Goal: Book appointment/travel/reservation

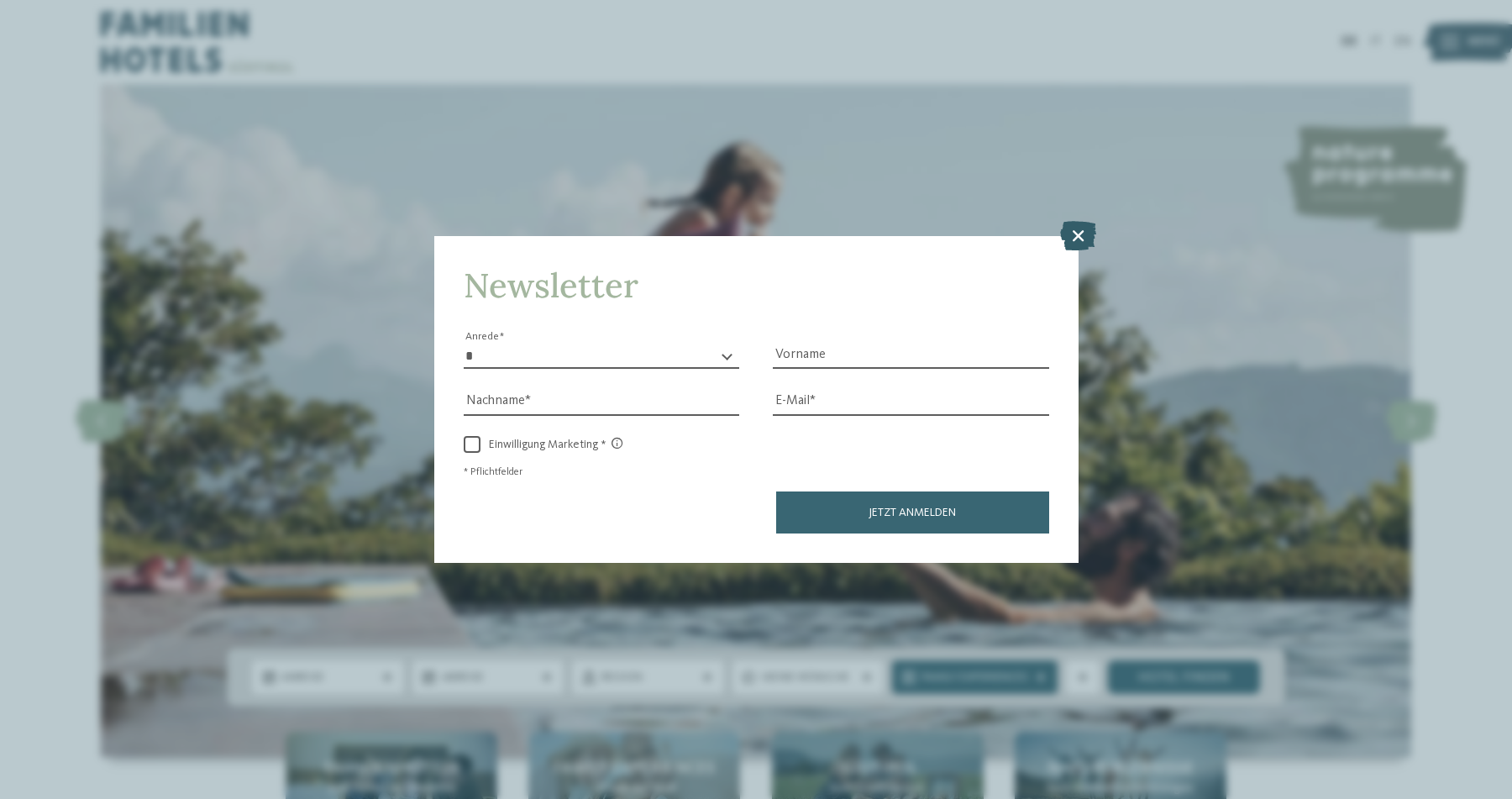
click at [1087, 221] on icon at bounding box center [1078, 235] width 36 height 29
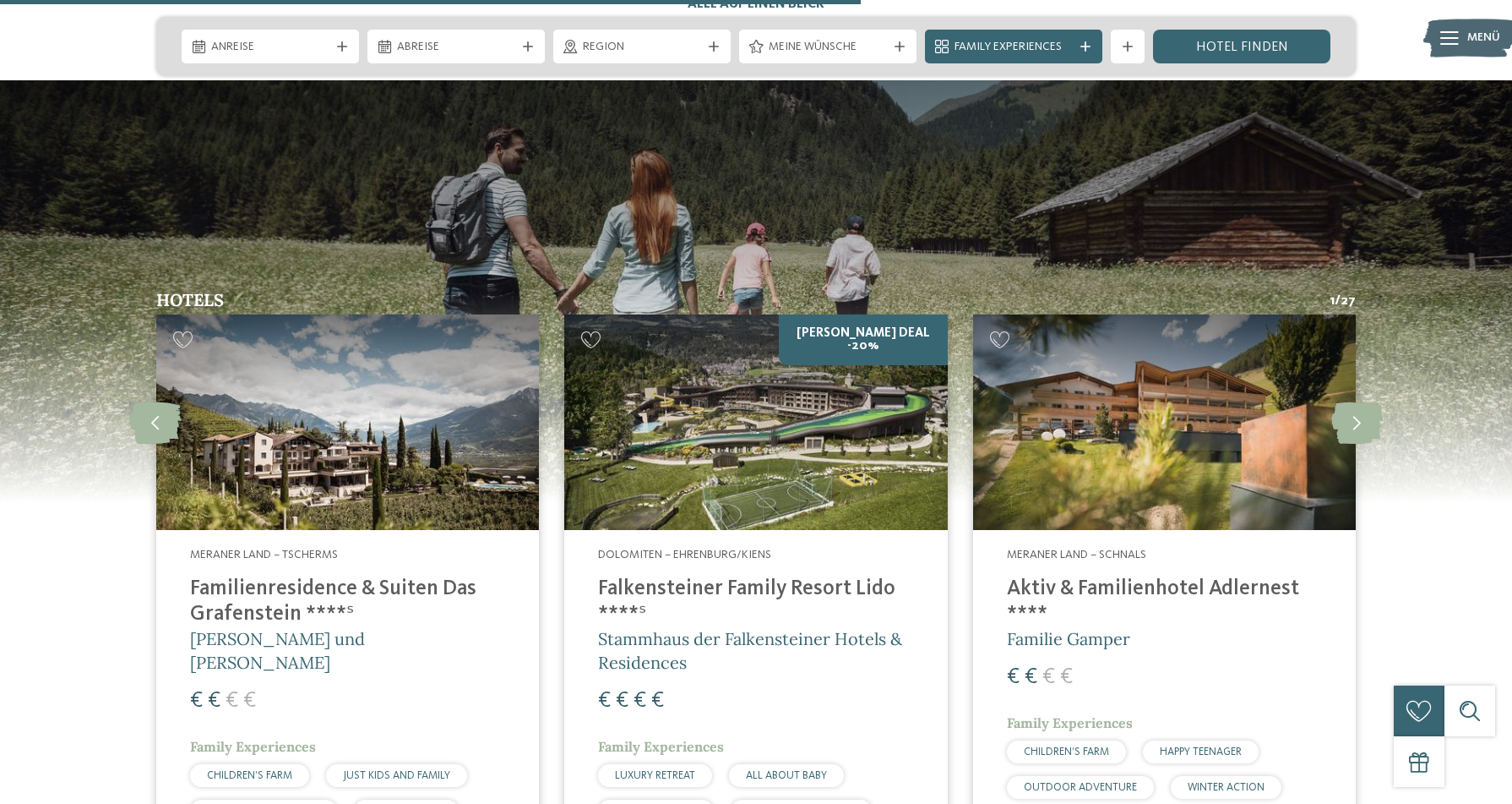
scroll to position [4438, 0]
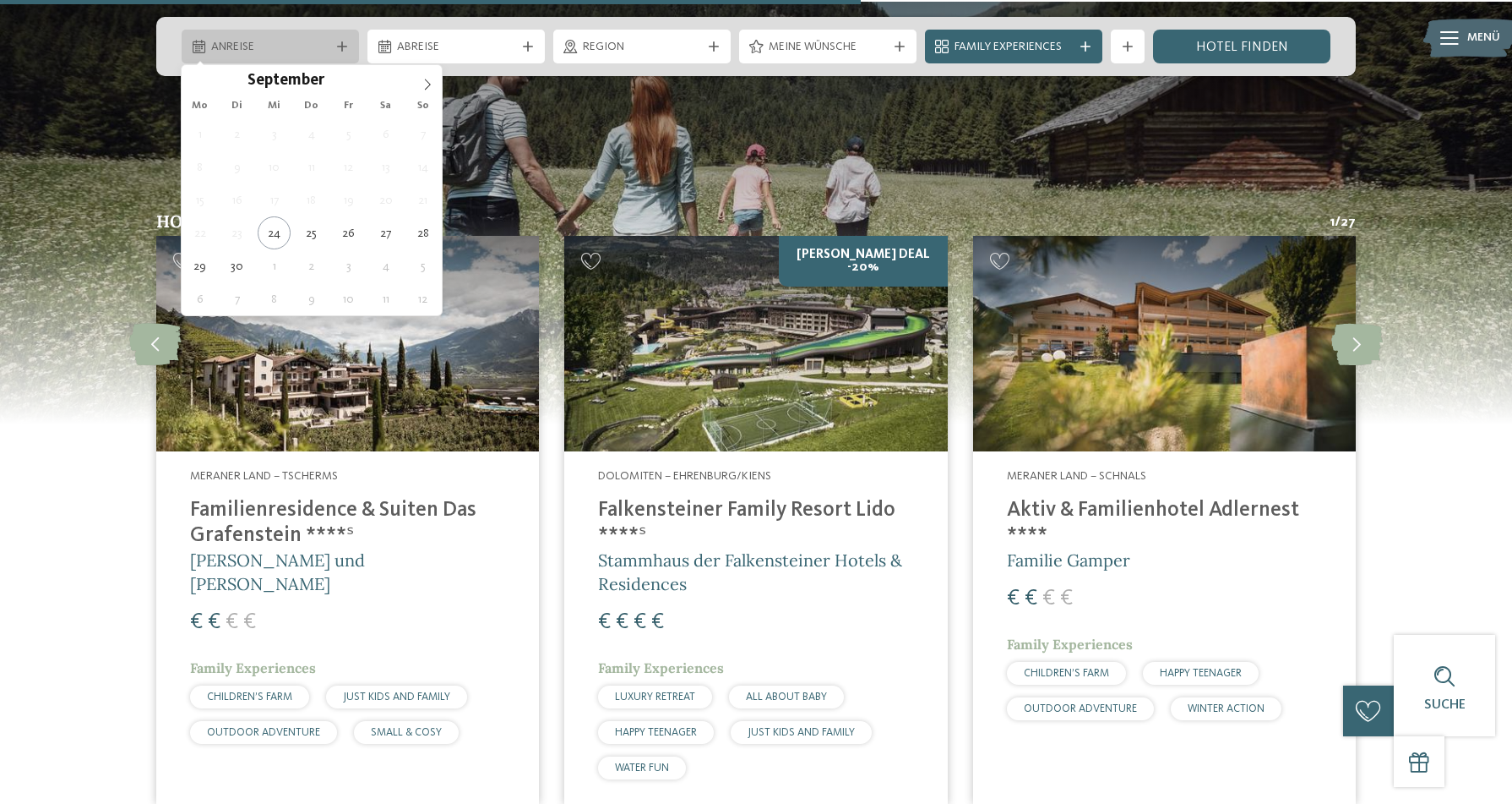
click at [323, 47] on span "Anreise" at bounding box center [270, 47] width 118 height 17
click at [419, 88] on span at bounding box center [427, 79] width 29 height 29
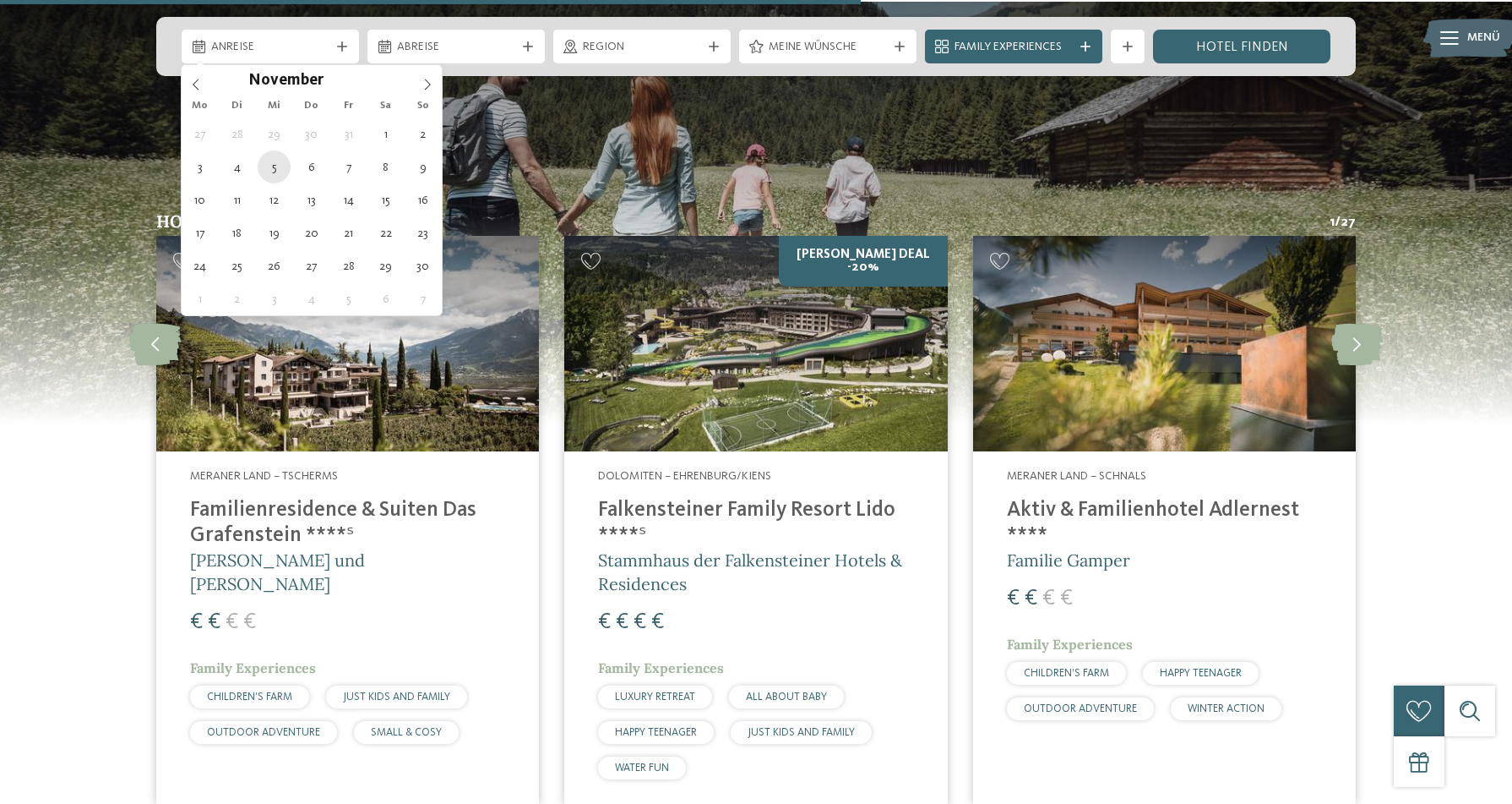
type div "[DATE]"
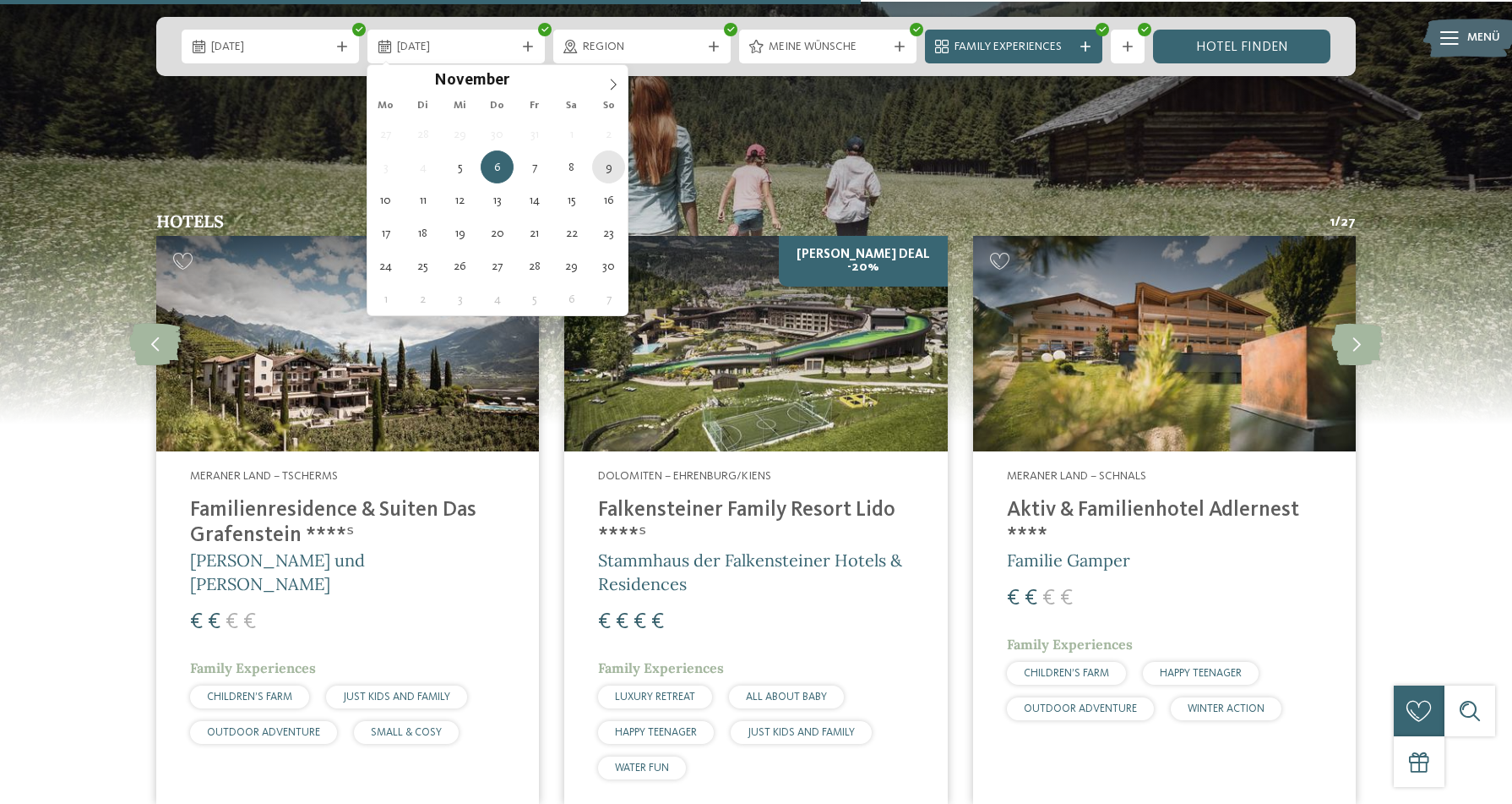
type div "[DATE]"
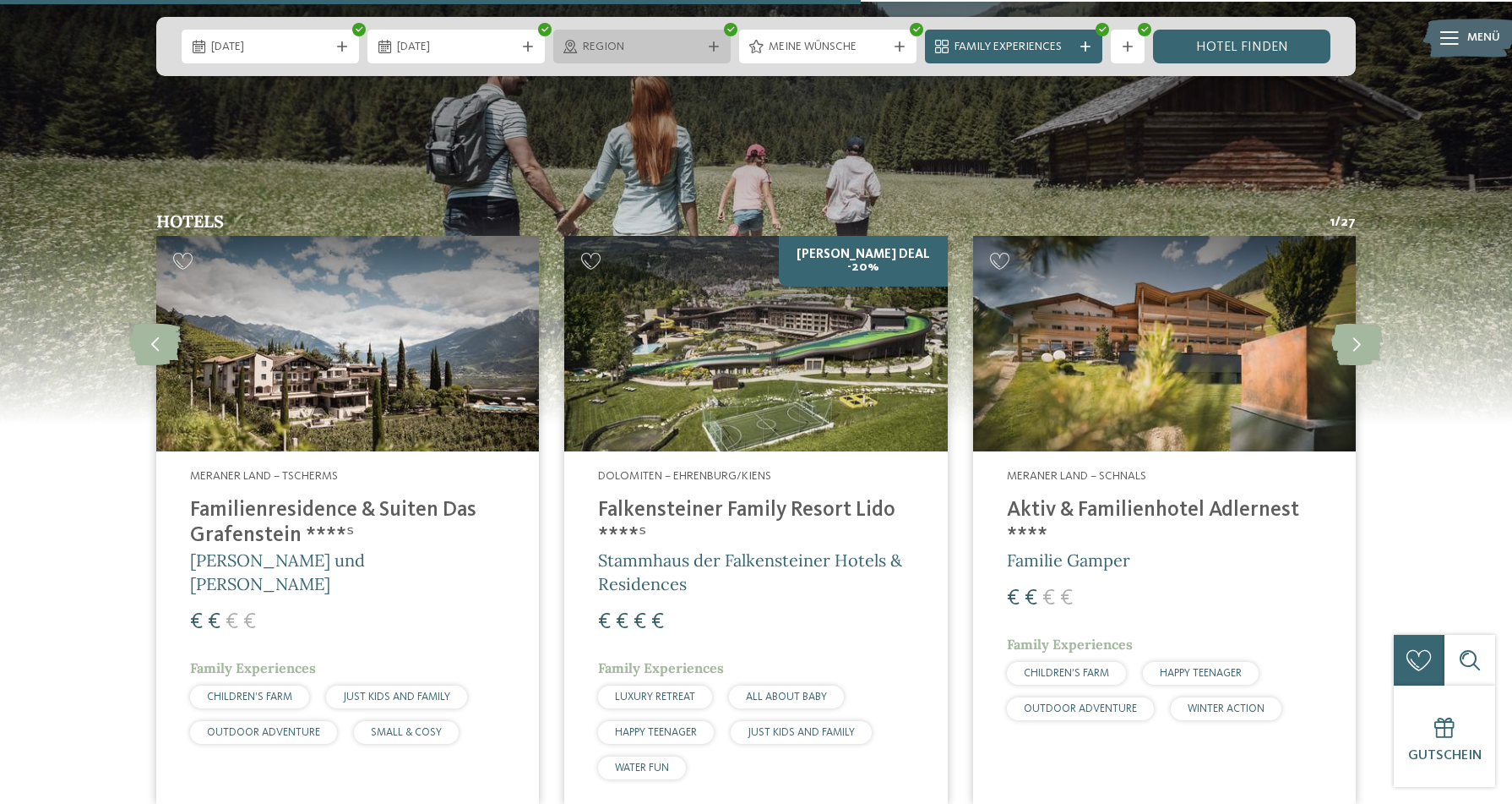
click at [708, 57] on div "Region" at bounding box center [641, 46] width 177 height 34
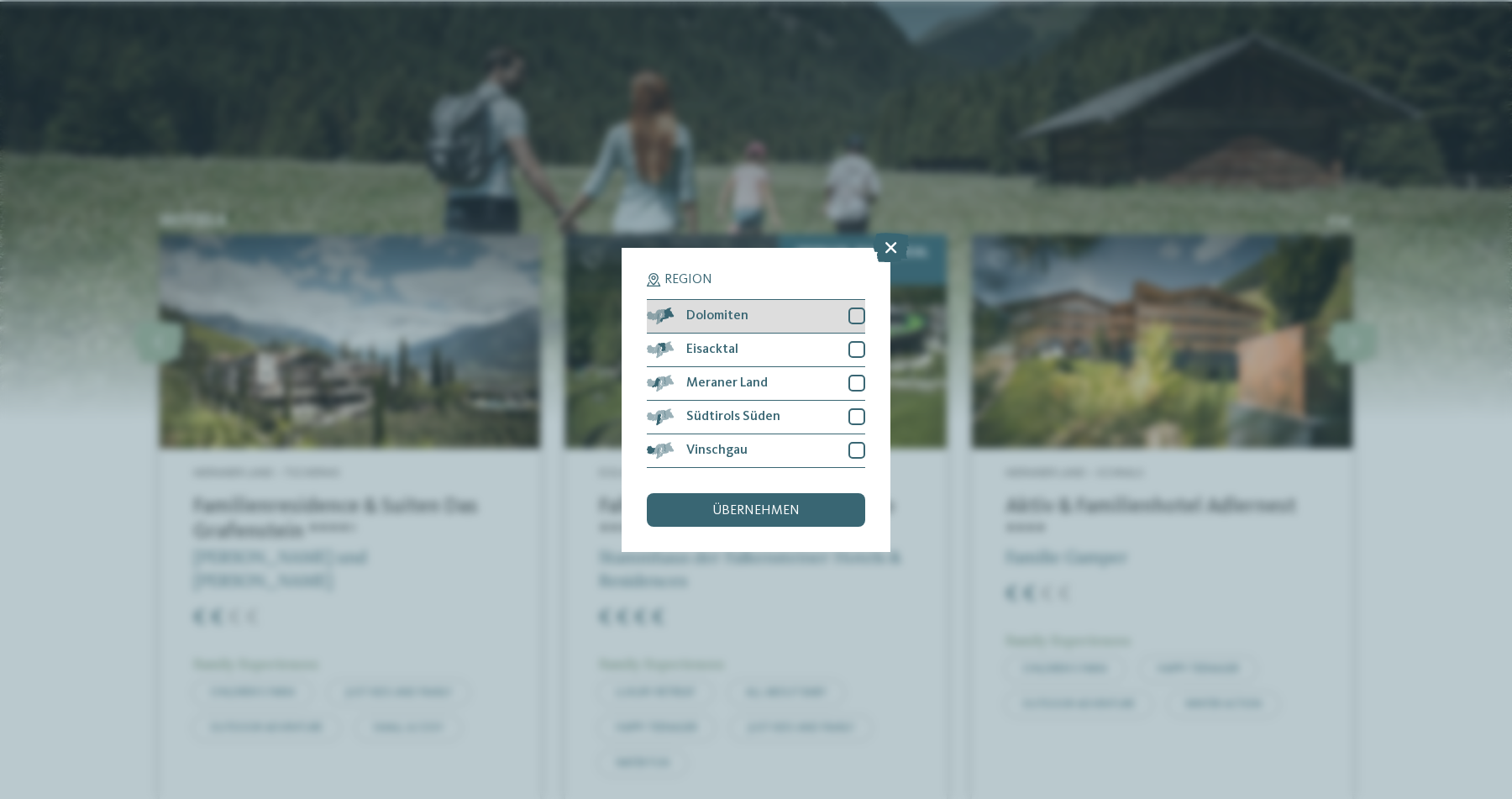
click at [861, 307] on div at bounding box center [857, 315] width 17 height 17
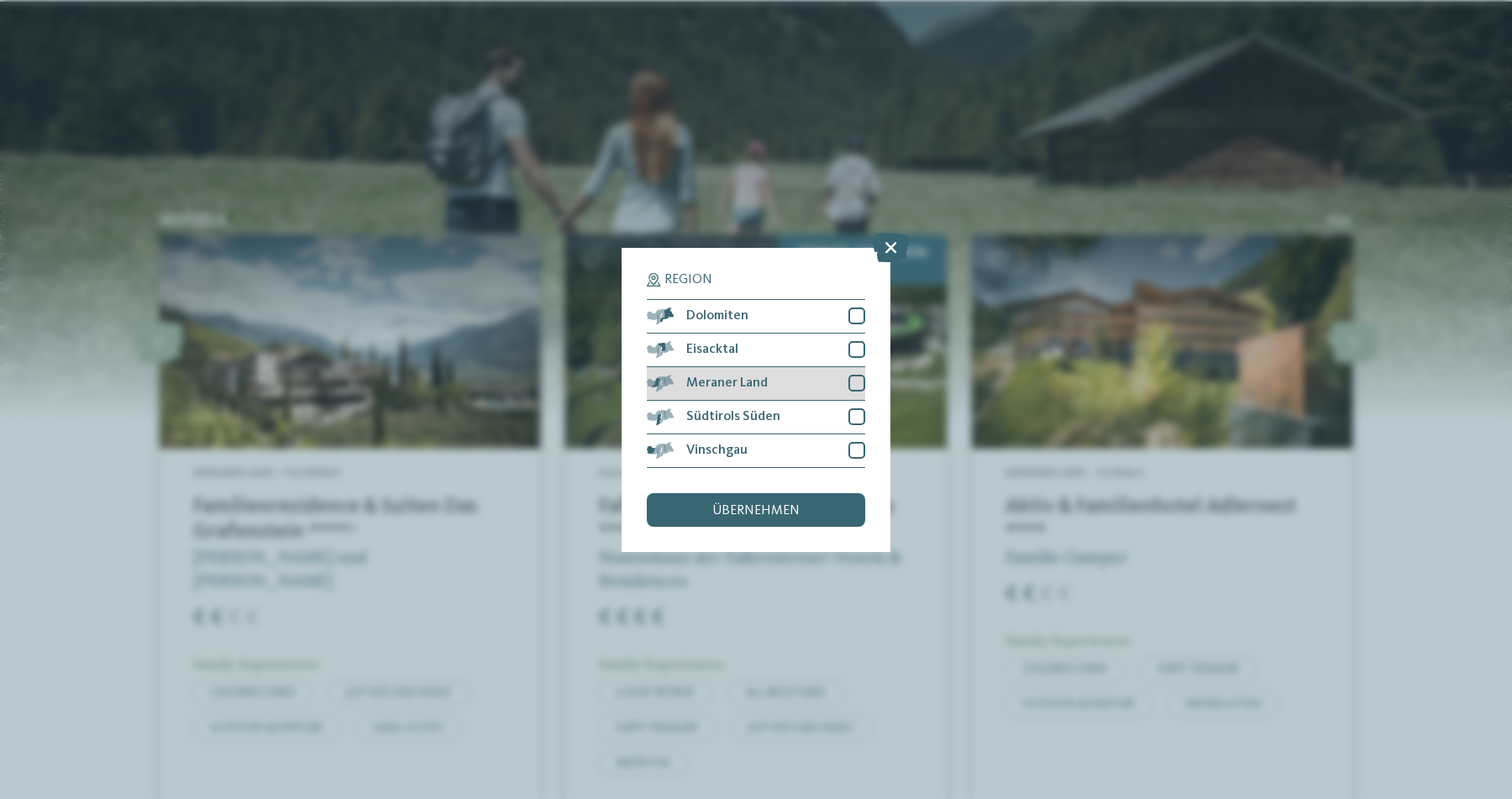
click at [853, 374] on div at bounding box center [857, 383] width 17 height 17
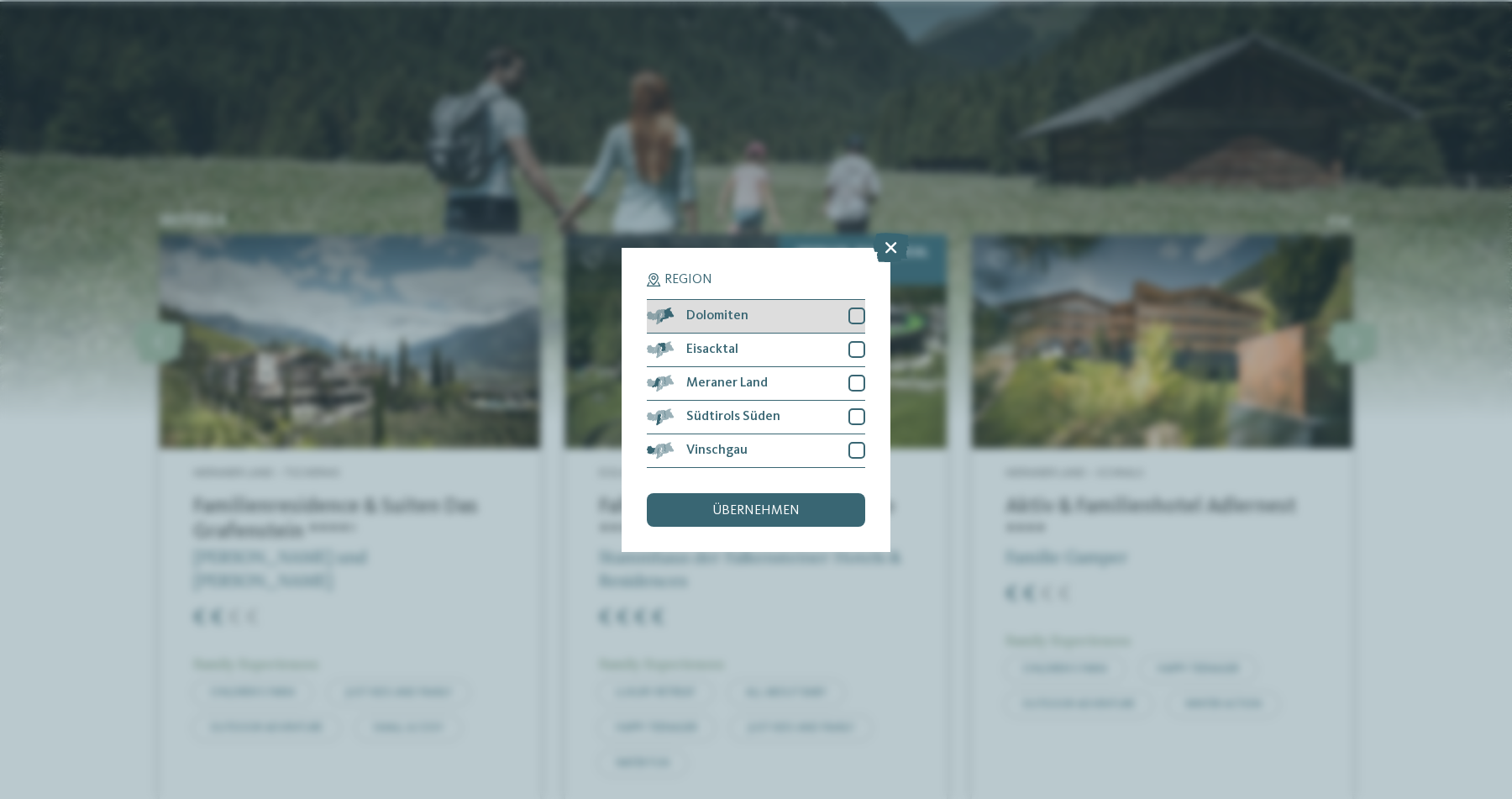
click at [859, 300] on div "Dolomiten" at bounding box center [756, 316] width 219 height 34
click at [859, 307] on div at bounding box center [857, 315] width 17 height 17
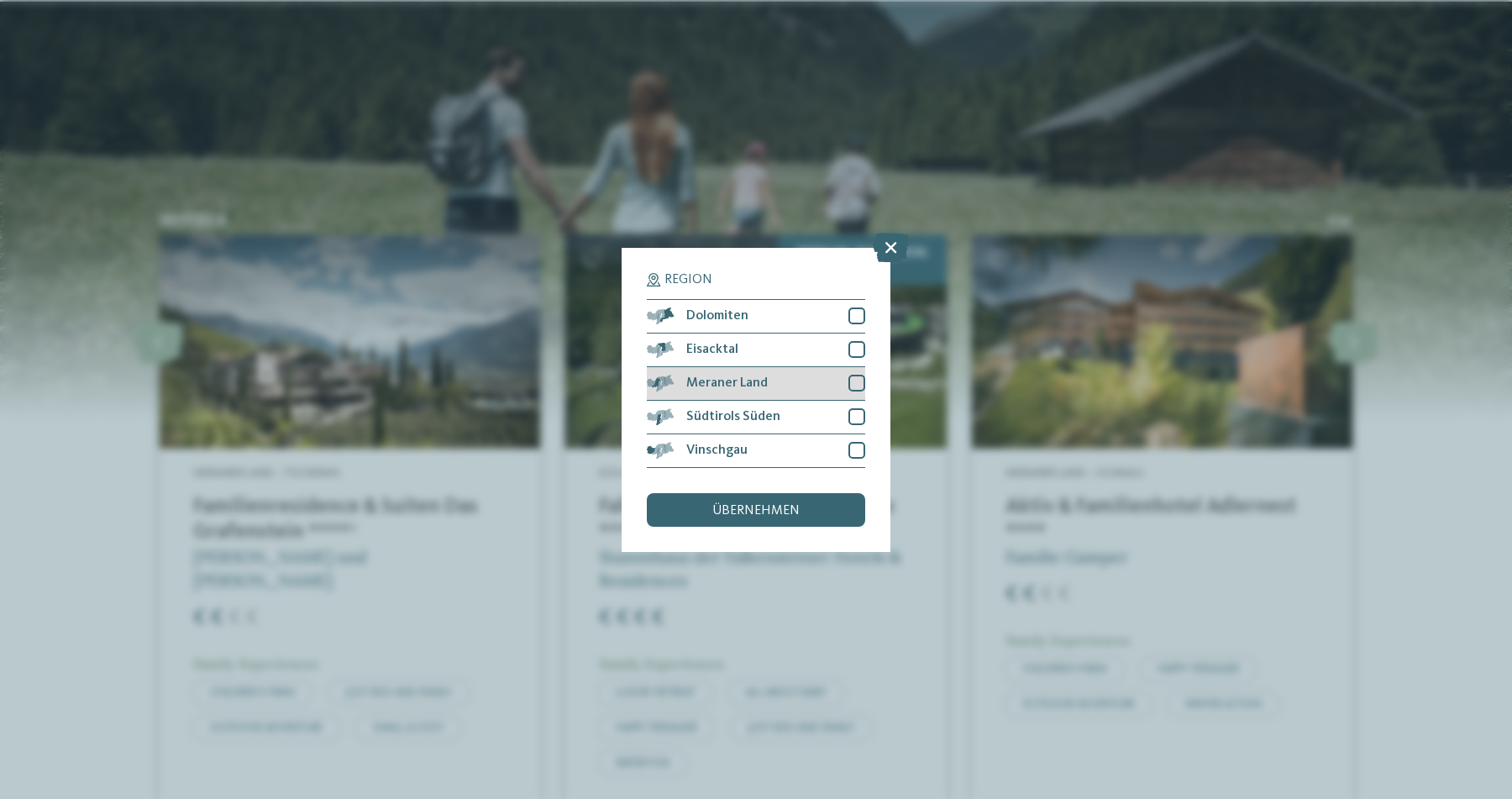
click at [856, 374] on div at bounding box center [857, 383] width 17 height 17
click at [758, 493] on div "übernehmen" at bounding box center [756, 510] width 219 height 34
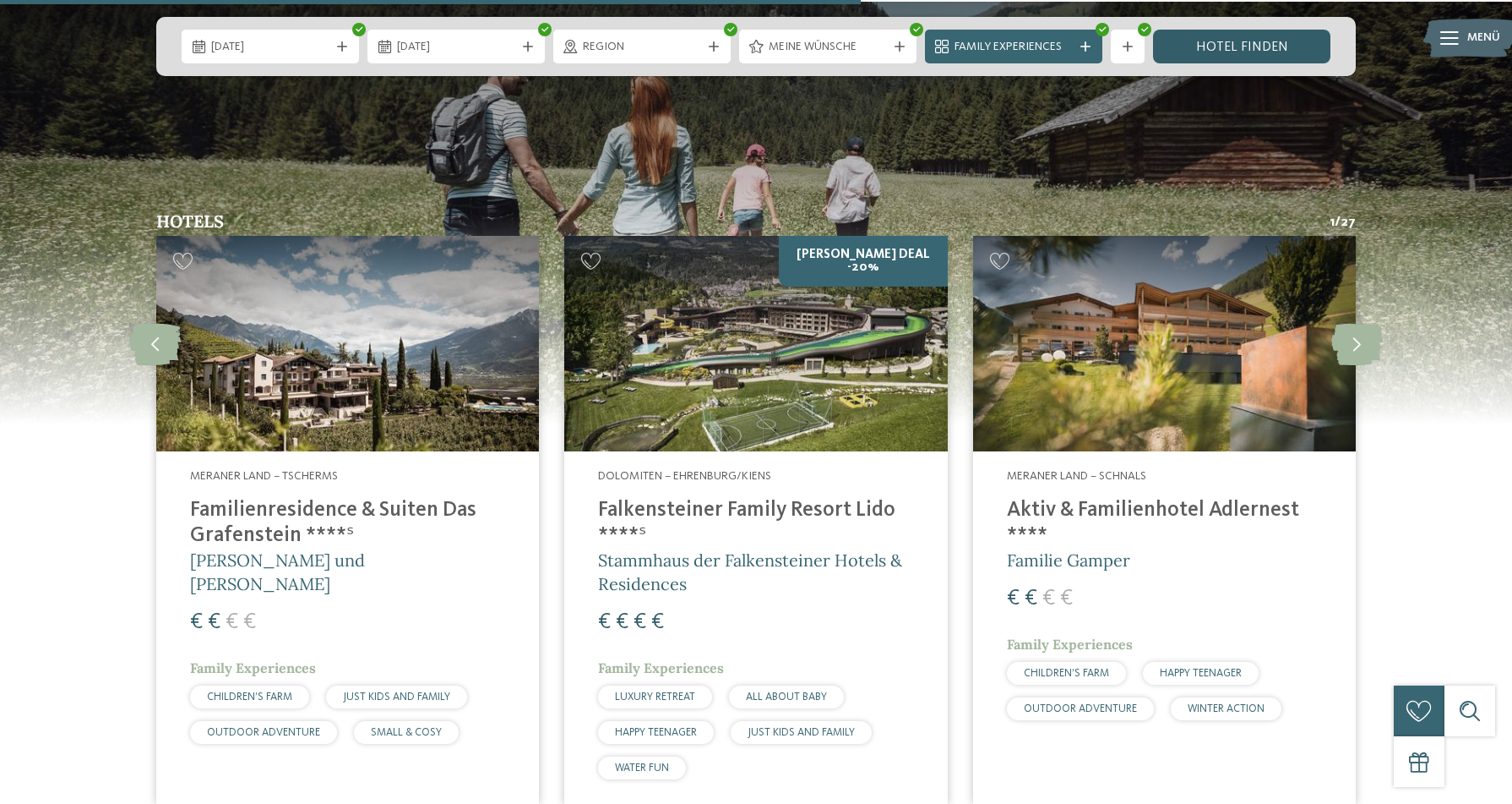
click at [1278, 44] on link "Hotel finden" at bounding box center [1242, 46] width 177 height 34
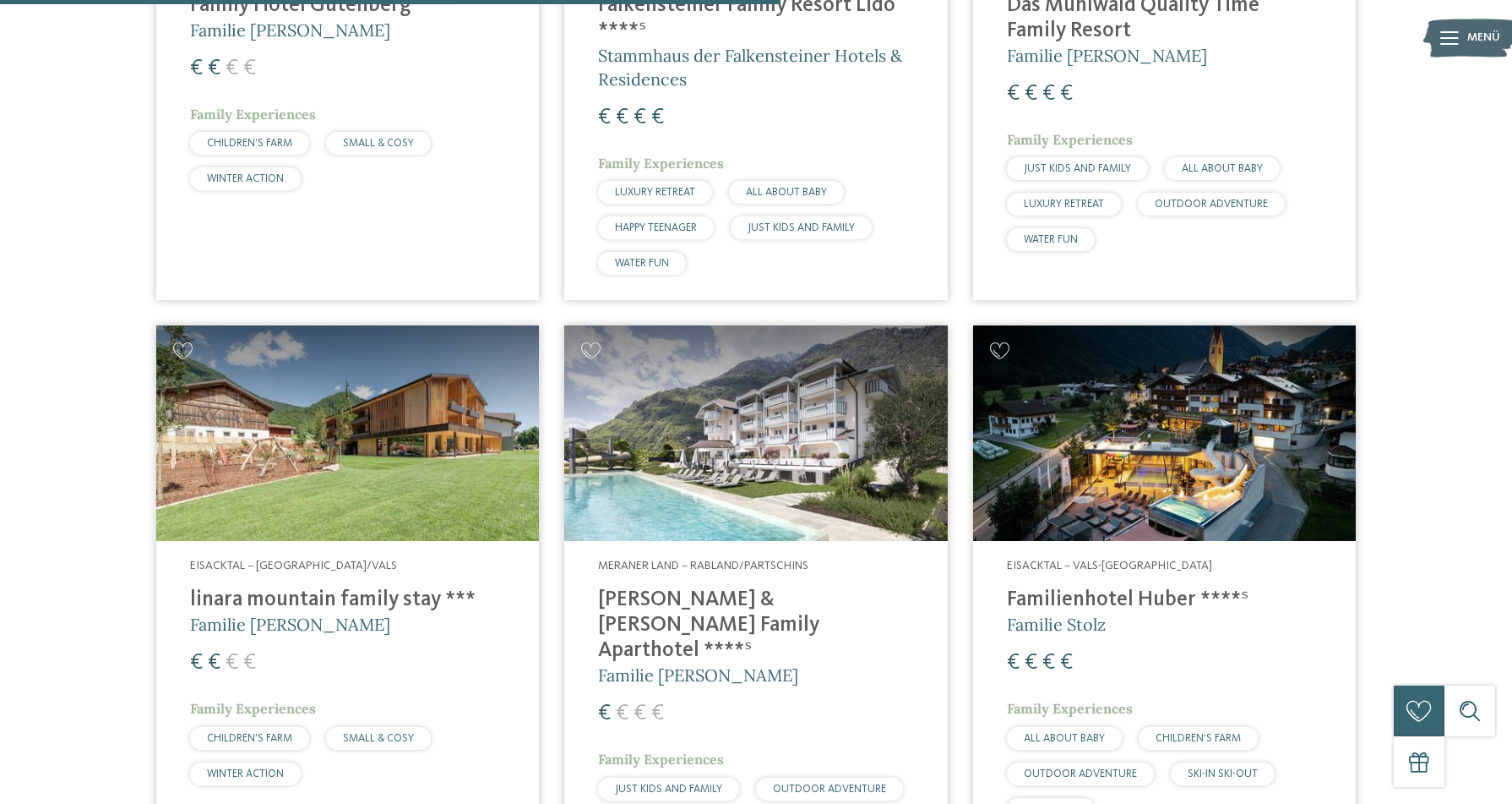
scroll to position [1672, 0]
